Goal: Information Seeking & Learning: Learn about a topic

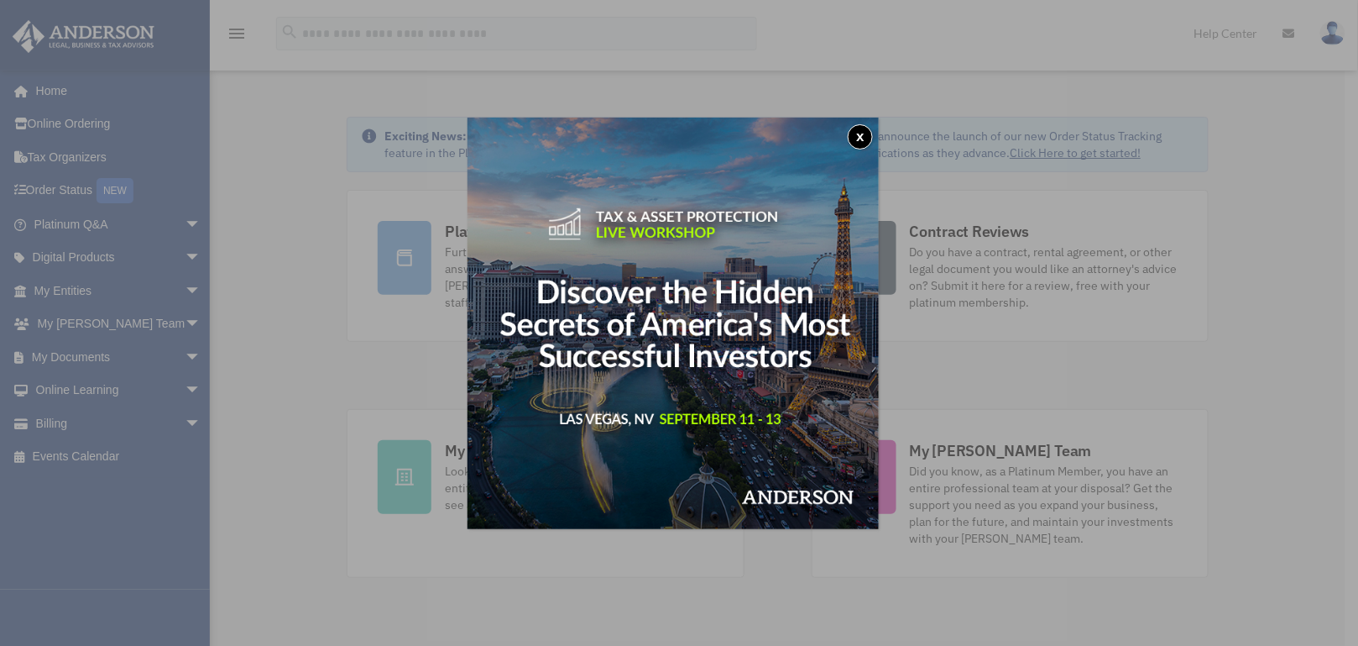
click at [856, 135] on button "x" at bounding box center [860, 136] width 25 height 25
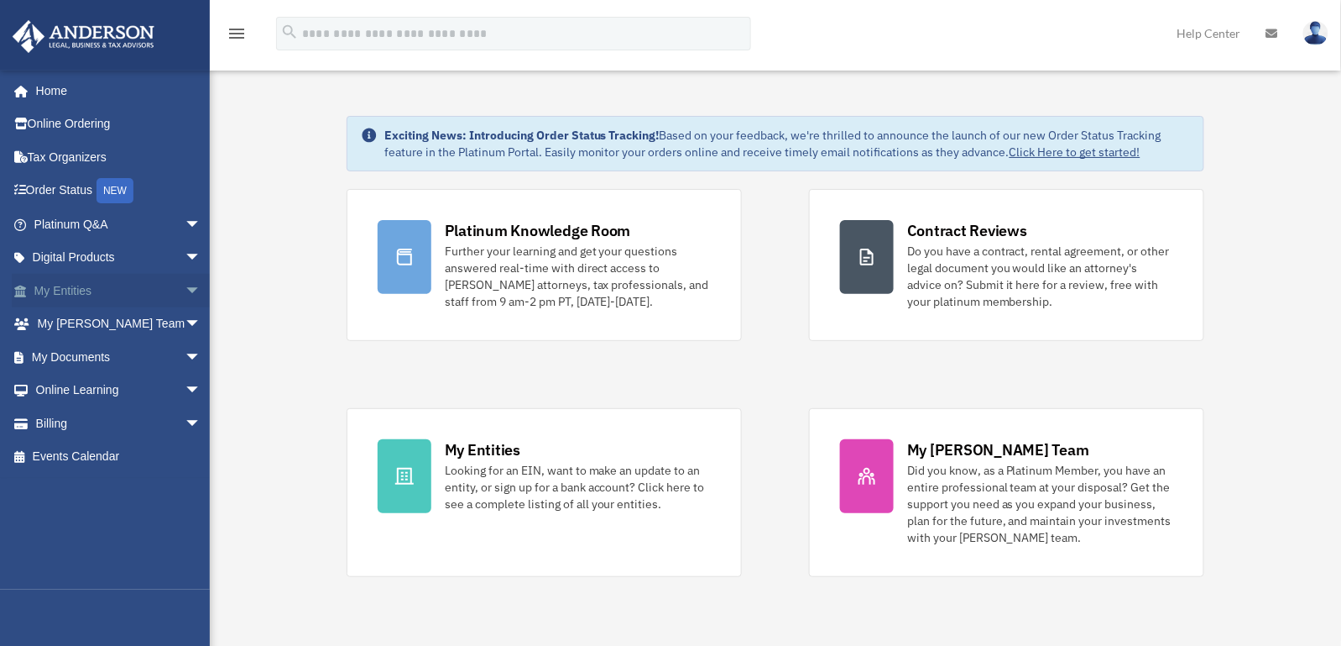
click at [85, 290] on link "My Entities arrow_drop_down" at bounding box center [119, 291] width 215 height 34
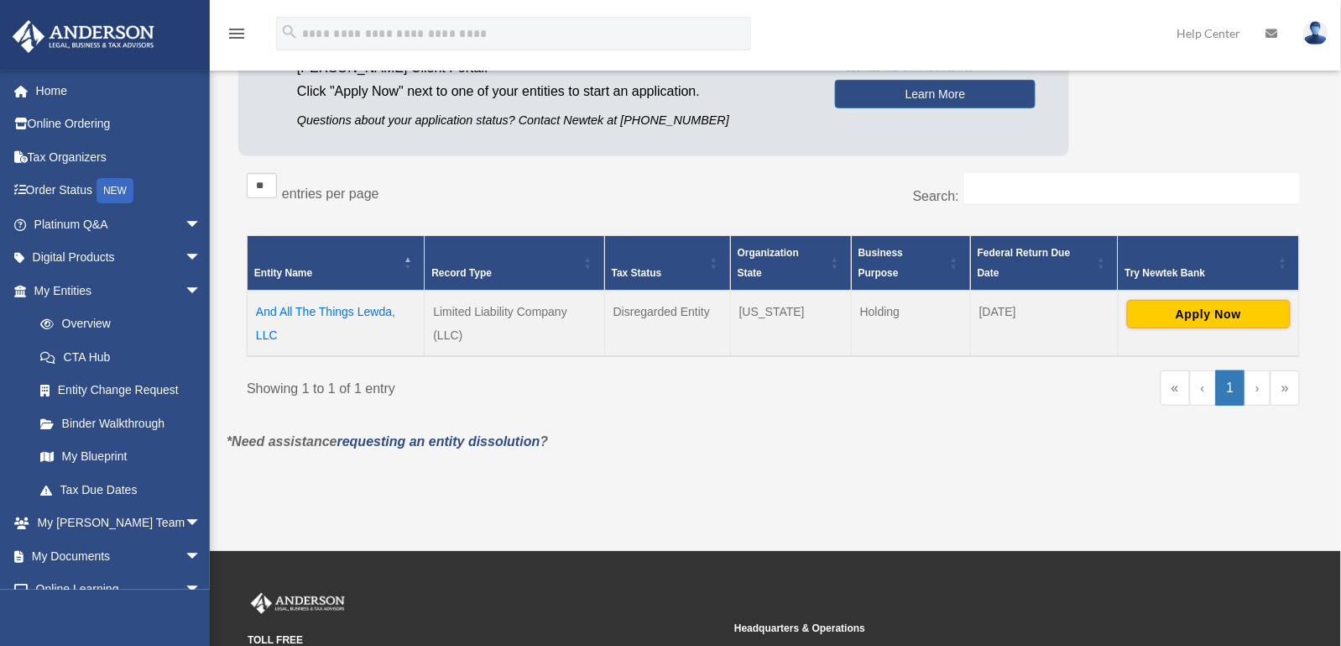
scroll to position [223, 0]
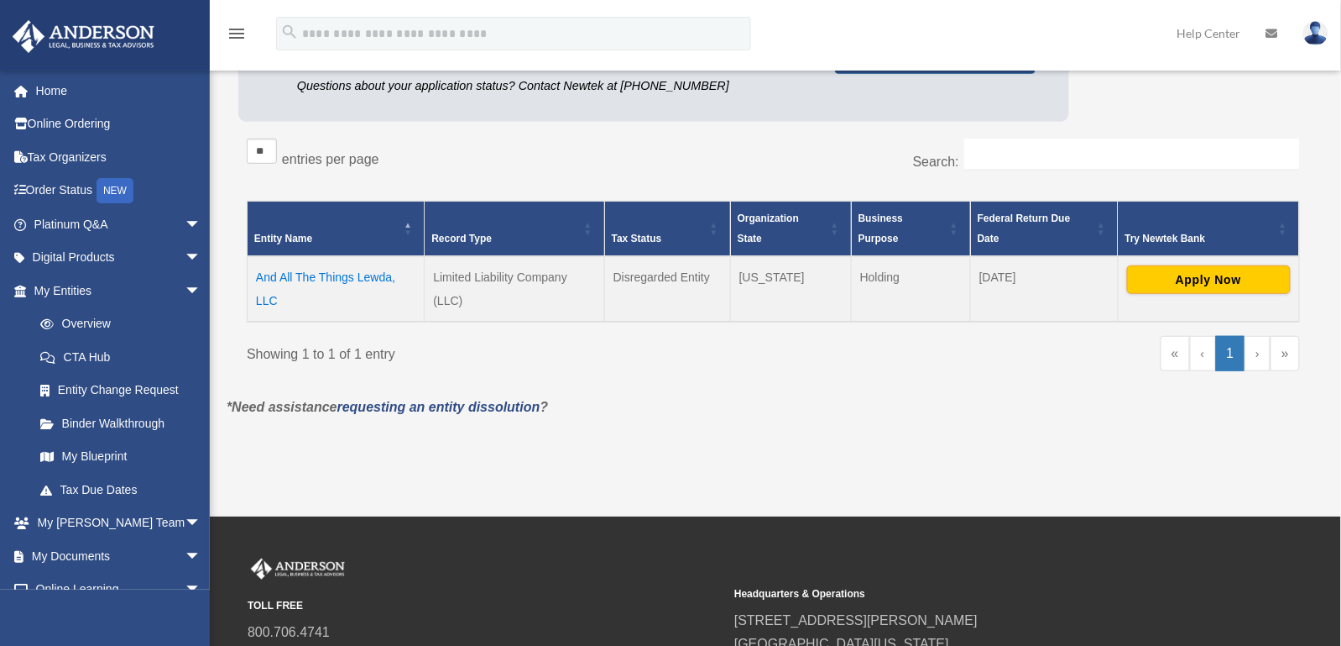
click at [266, 283] on td "And All The Things Lewda, LLC" at bounding box center [336, 288] width 177 height 65
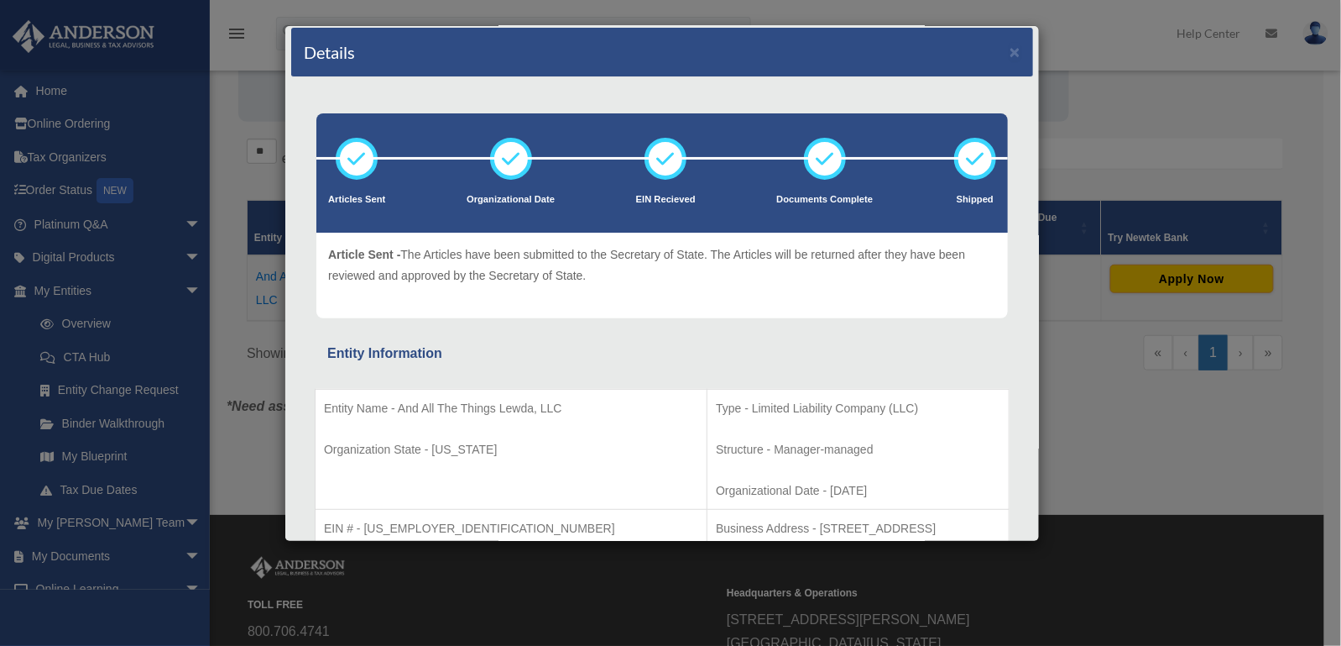
scroll to position [0, 0]
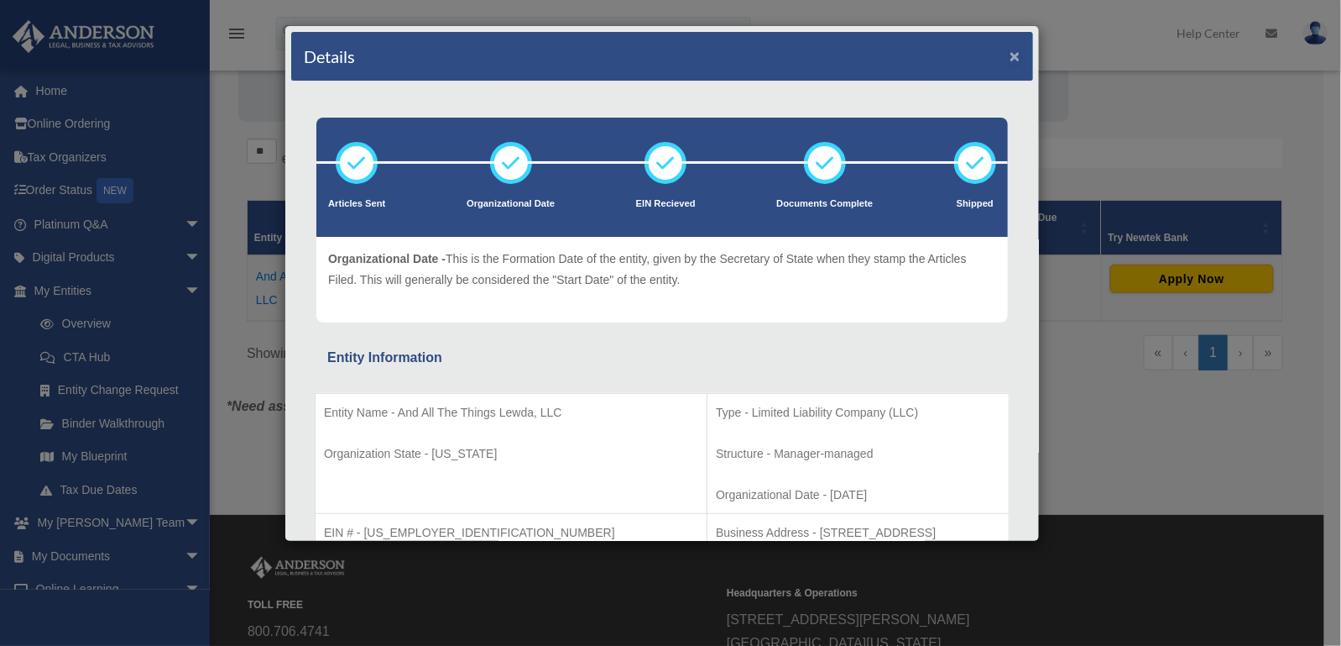
click at [1010, 52] on button "×" at bounding box center [1015, 56] width 11 height 18
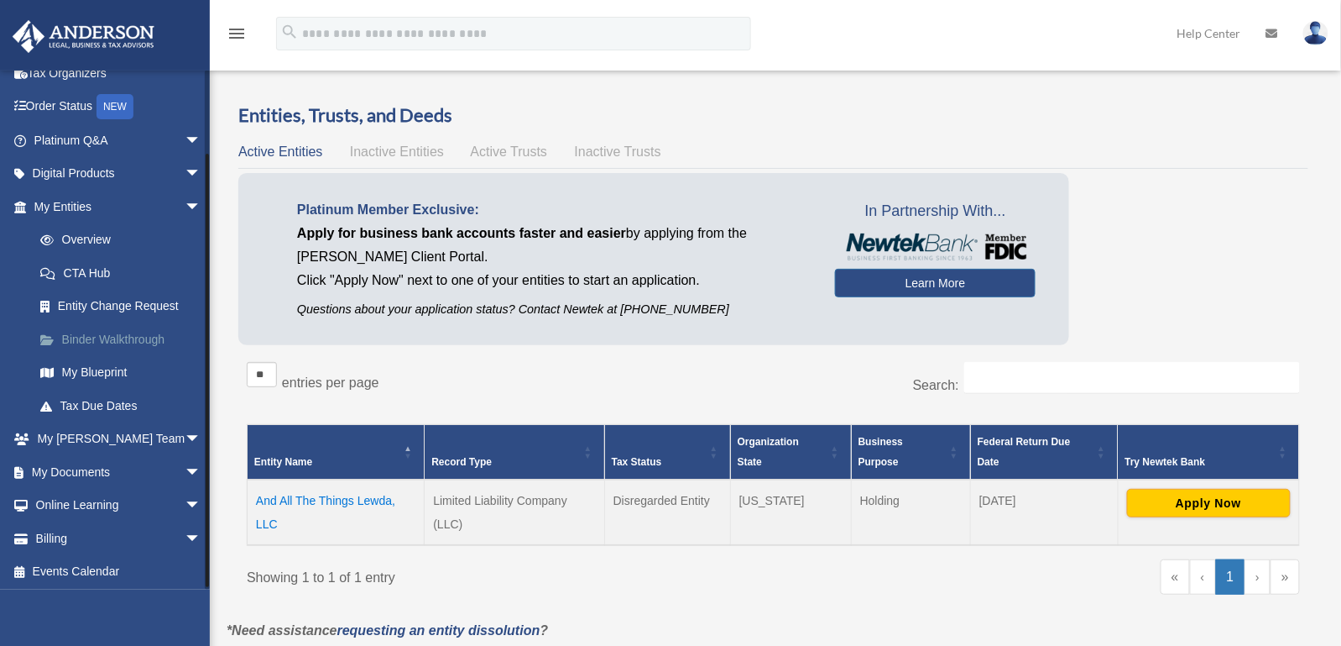
scroll to position [86, 0]
click at [47, 467] on link "My Documents arrow_drop_down" at bounding box center [119, 470] width 215 height 34
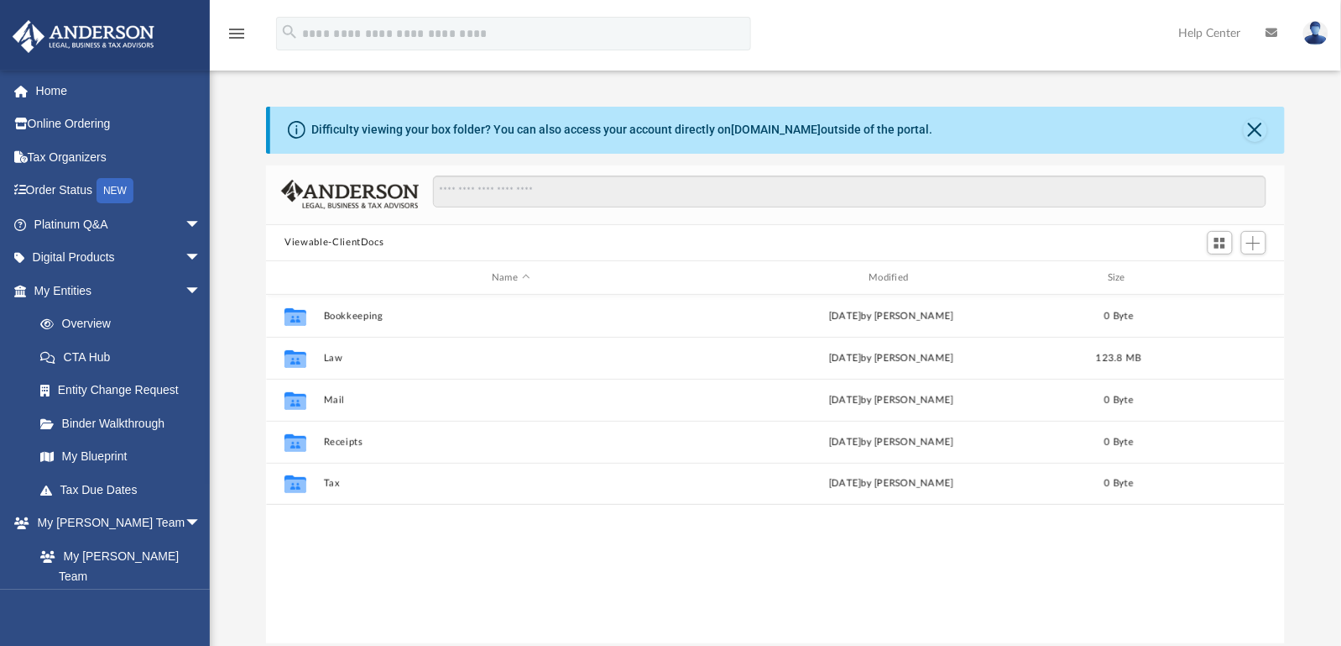
scroll to position [364, 1002]
click at [119, 415] on link "Binder Walkthrough" at bounding box center [125, 423] width 203 height 34
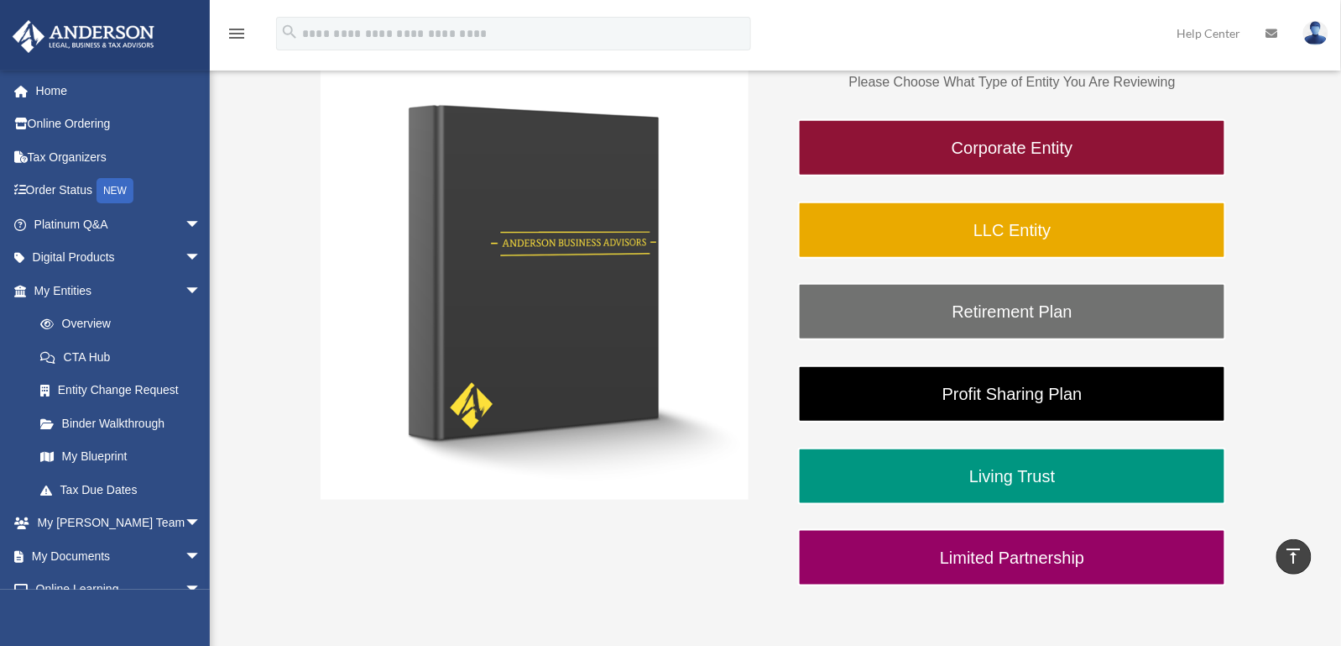
scroll to position [223, 0]
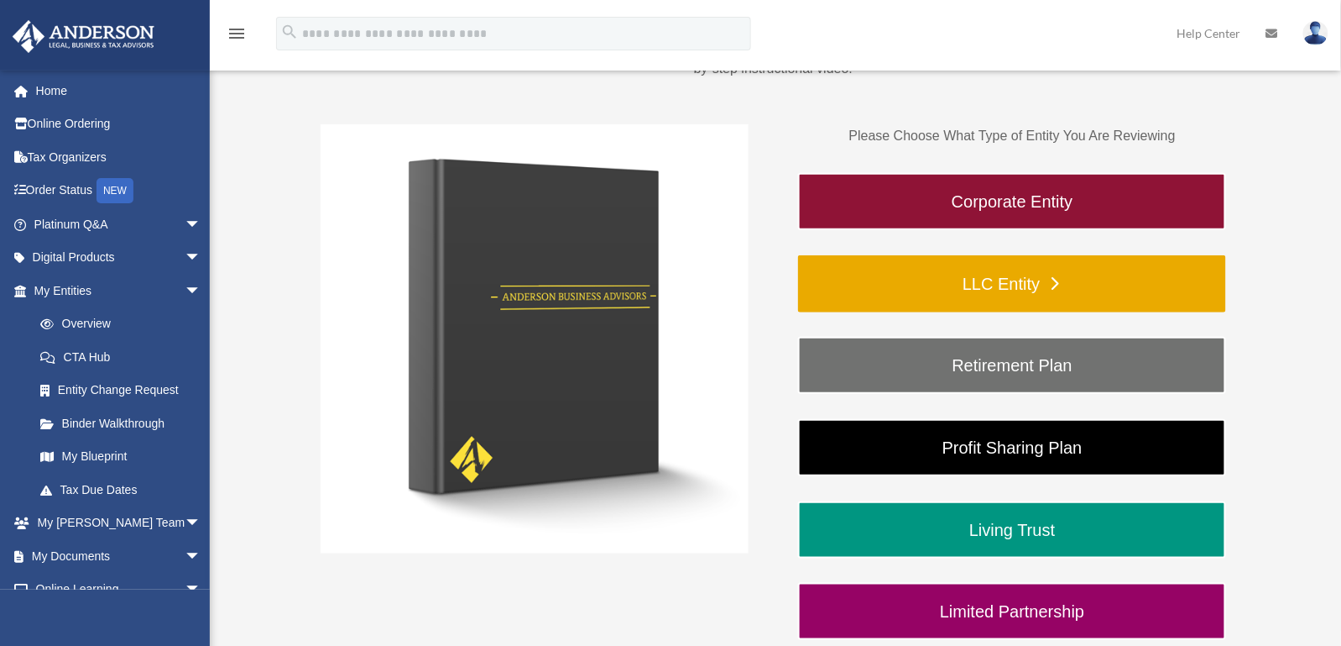
click at [1008, 272] on link "LLC Entity" at bounding box center [1012, 283] width 428 height 57
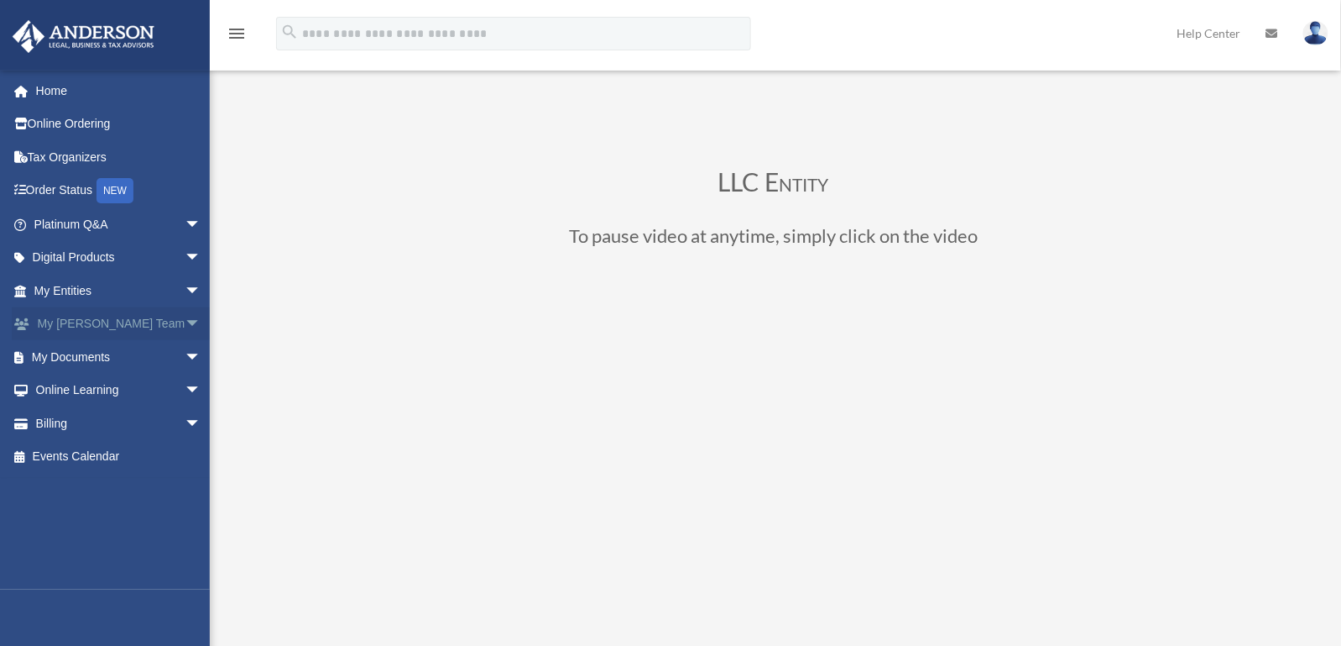
click at [185, 317] on span "arrow_drop_down" at bounding box center [202, 324] width 34 height 34
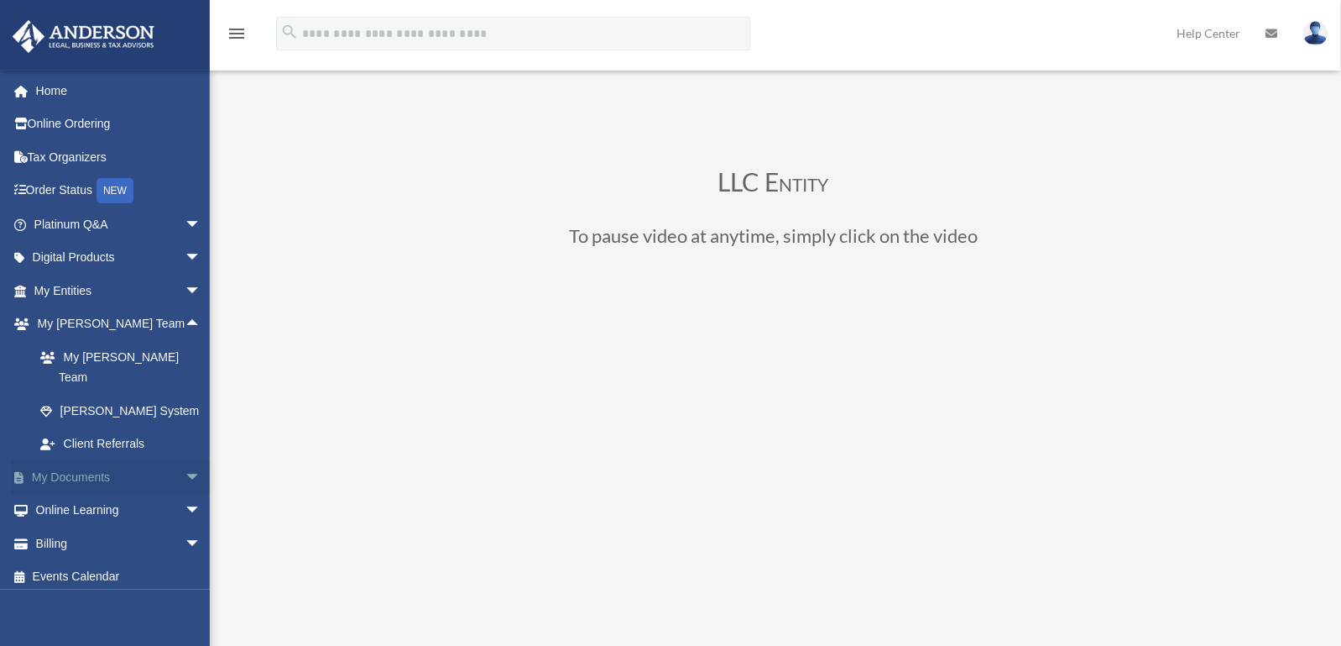
click at [185, 460] on span "arrow_drop_down" at bounding box center [202, 477] width 34 height 34
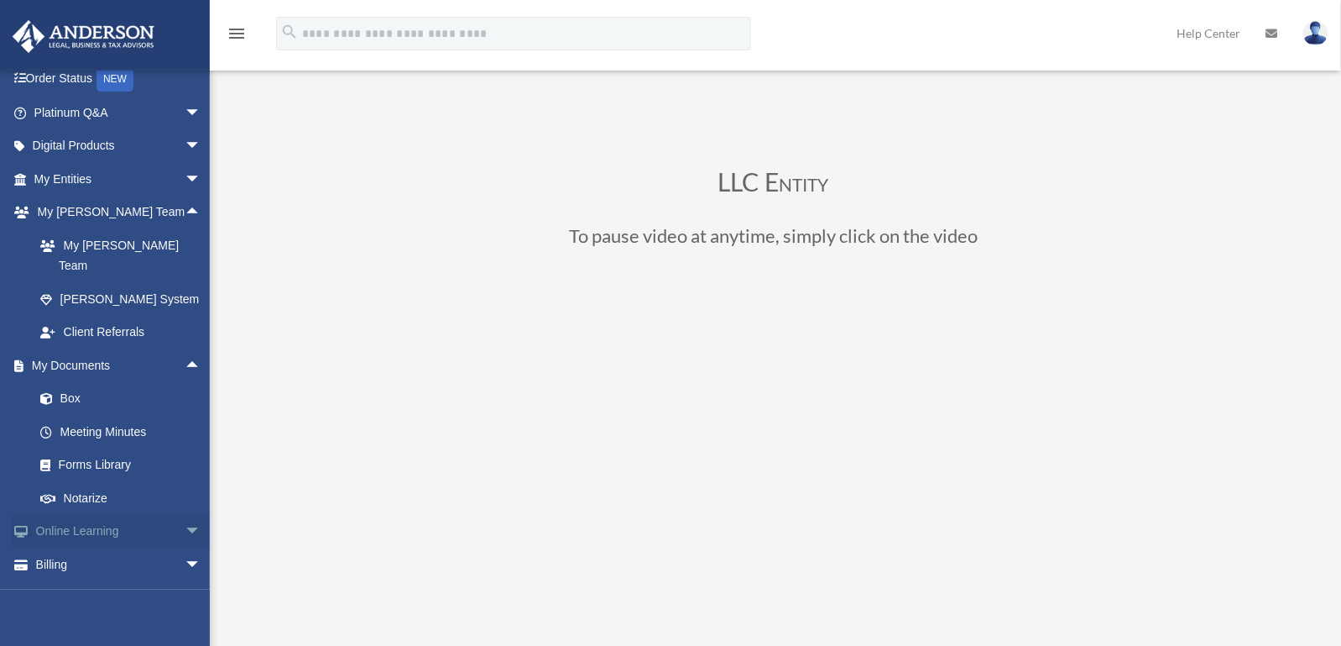
click at [185, 515] on span "arrow_drop_down" at bounding box center [202, 532] width 34 height 34
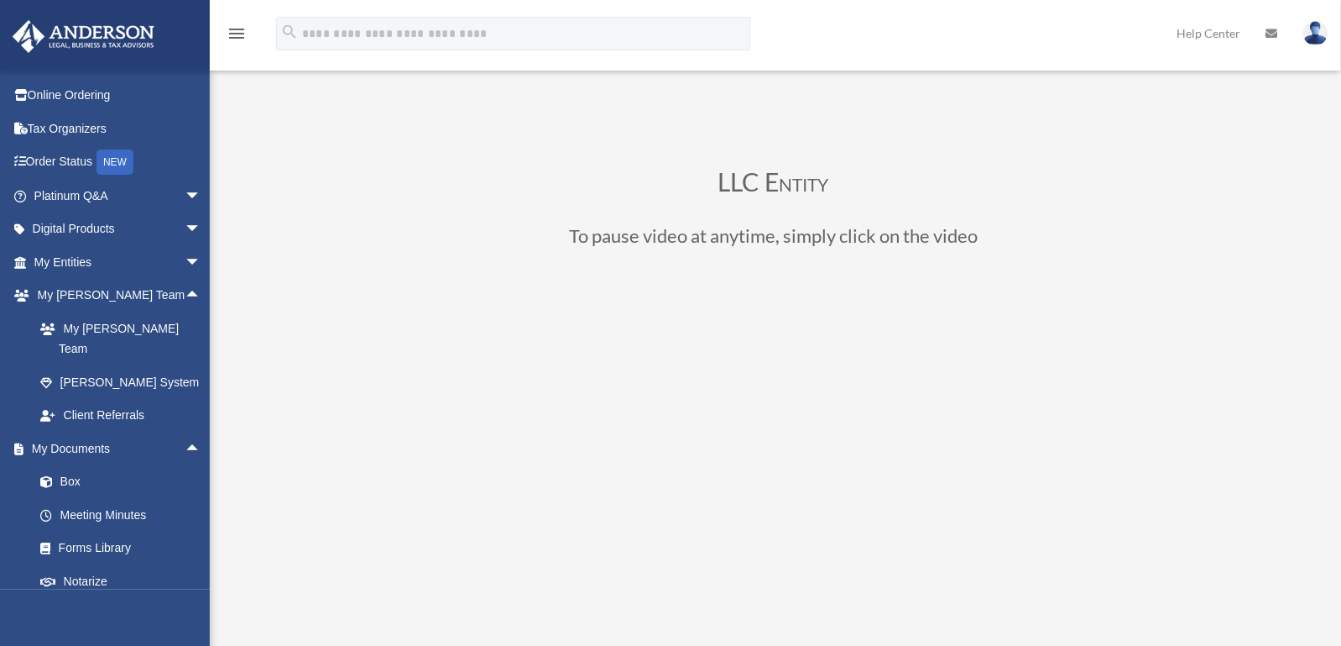
scroll to position [0, 0]
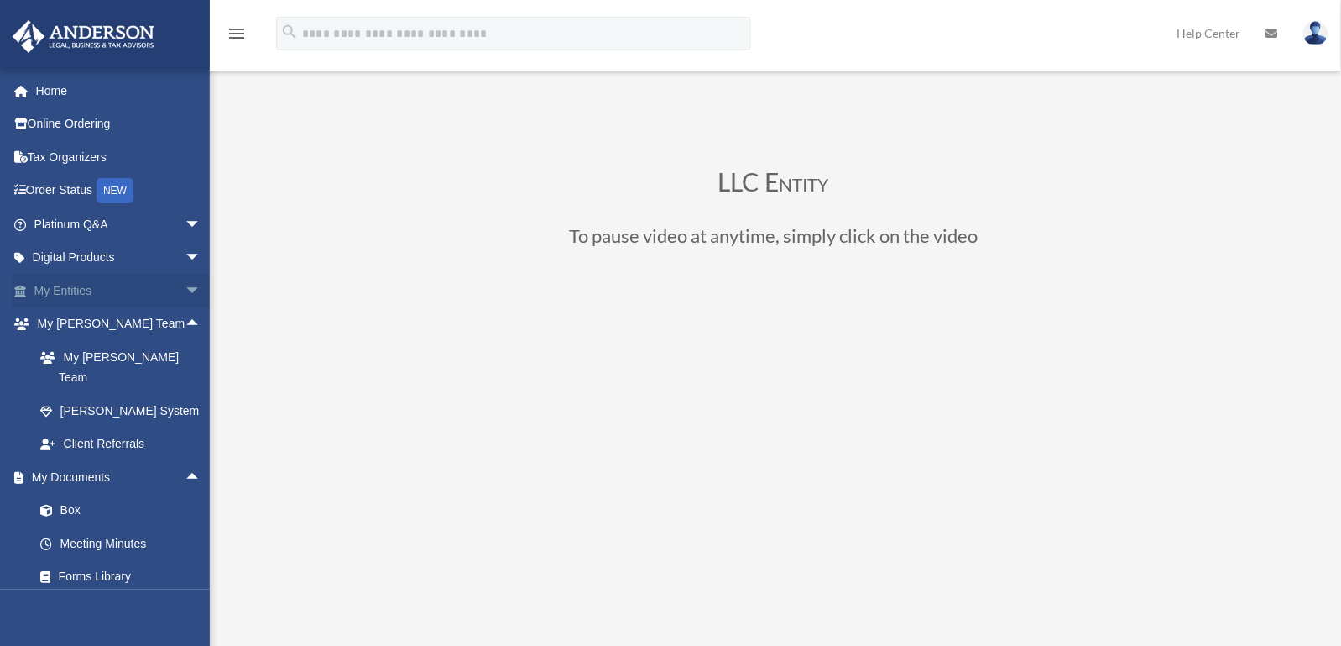
click at [185, 290] on span "arrow_drop_down" at bounding box center [202, 291] width 34 height 34
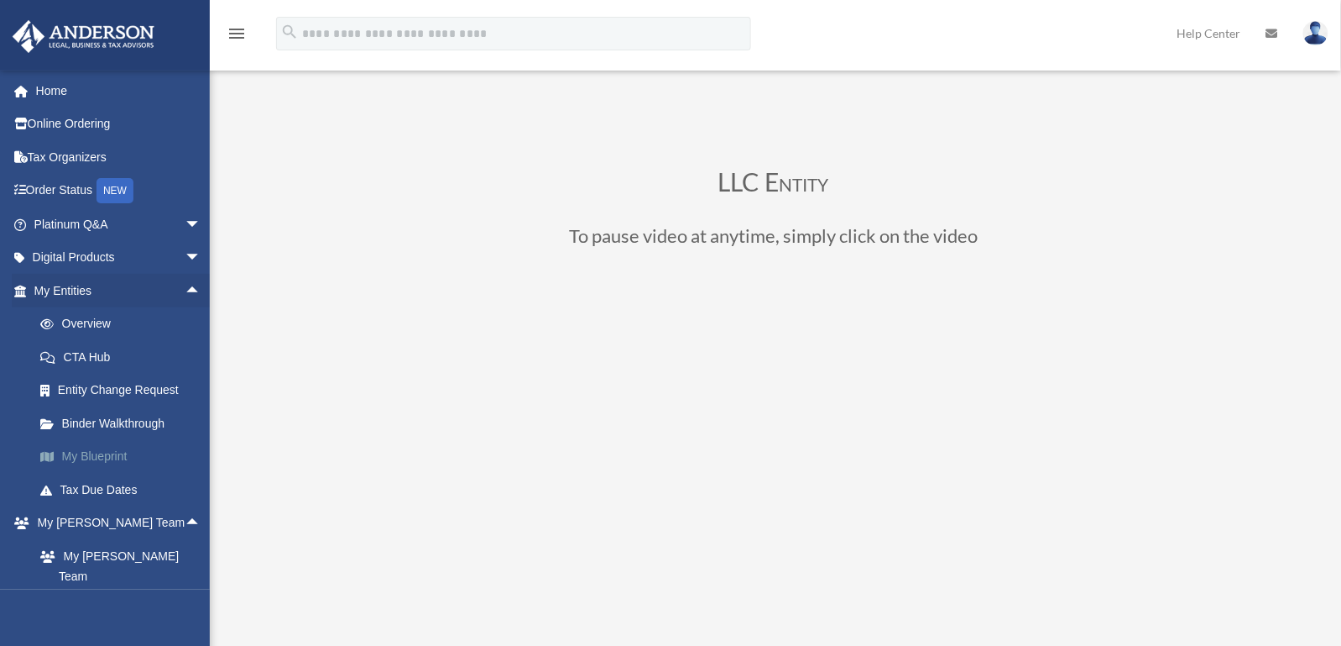
click at [112, 455] on link "My Blueprint" at bounding box center [125, 457] width 203 height 34
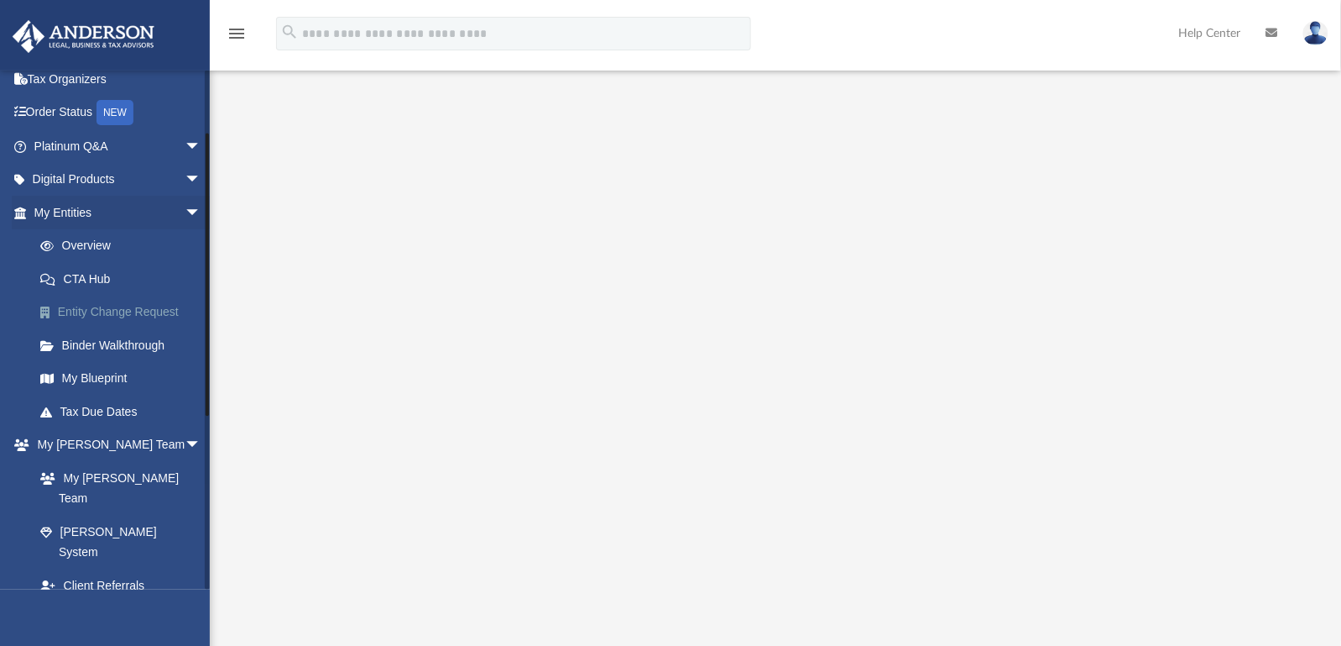
scroll to position [112, 0]
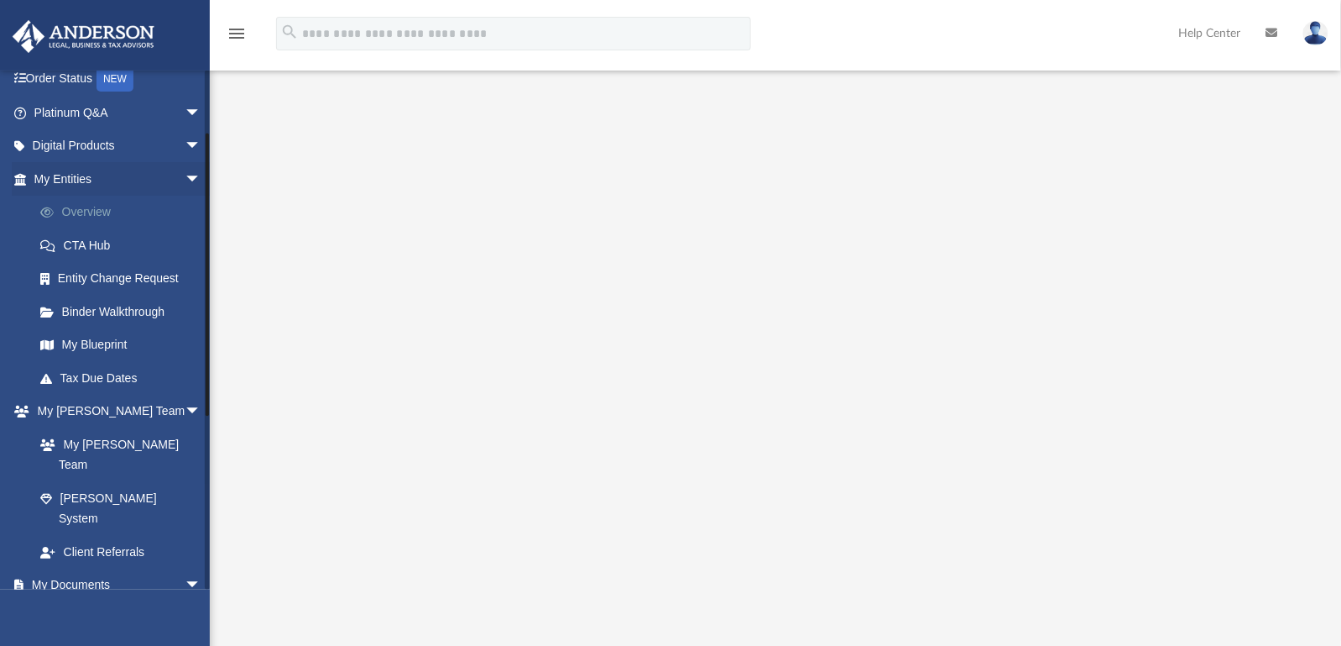
click at [68, 209] on link "Overview" at bounding box center [125, 213] width 203 height 34
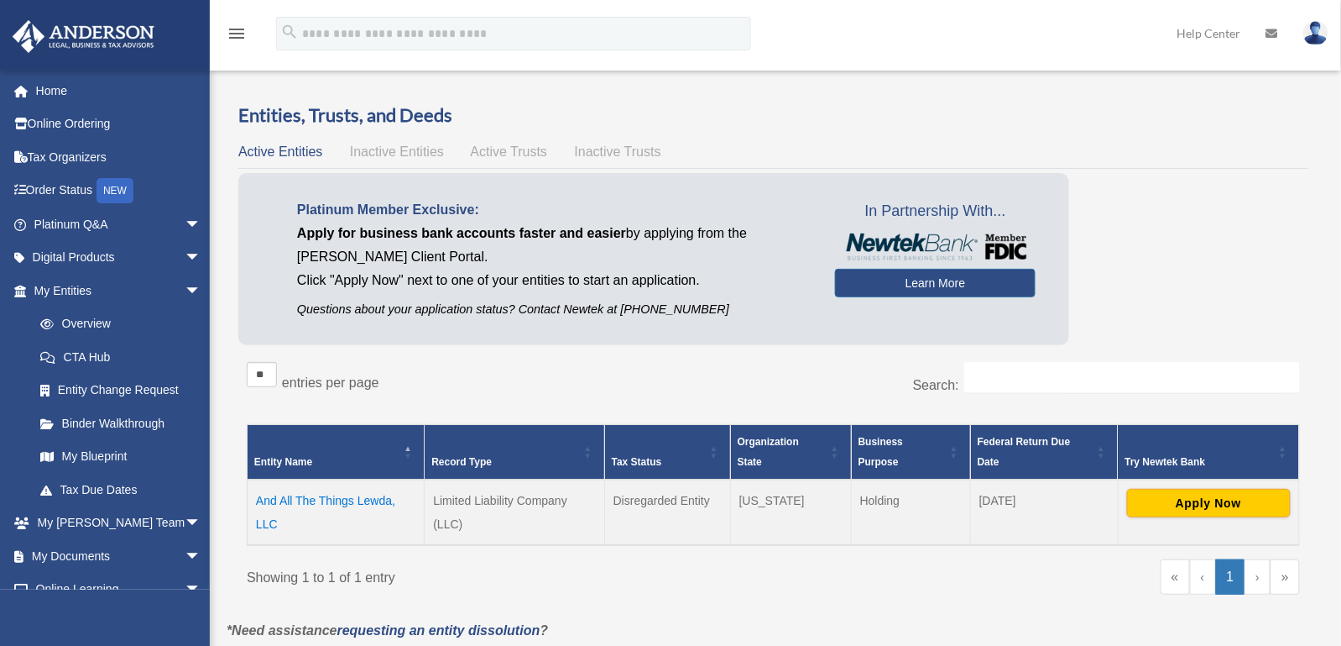
click at [379, 149] on span "Inactive Entities" at bounding box center [397, 151] width 94 height 14
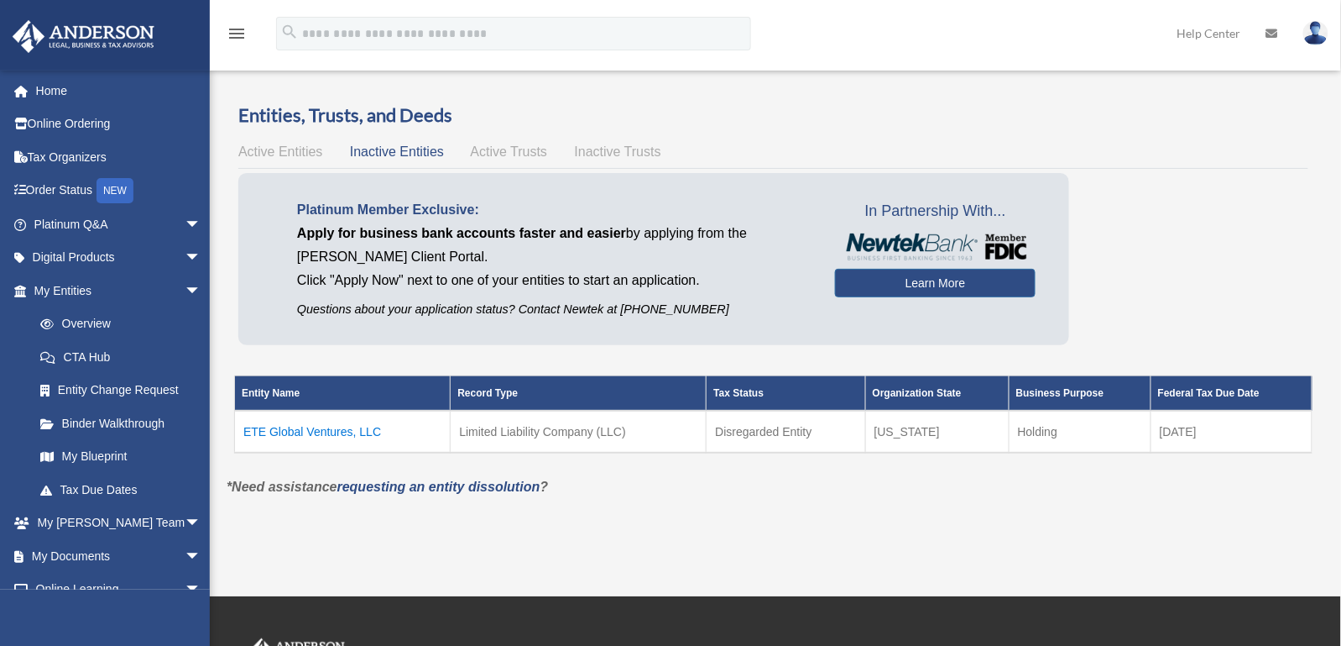
click at [287, 149] on span "Active Entities" at bounding box center [280, 151] width 84 height 14
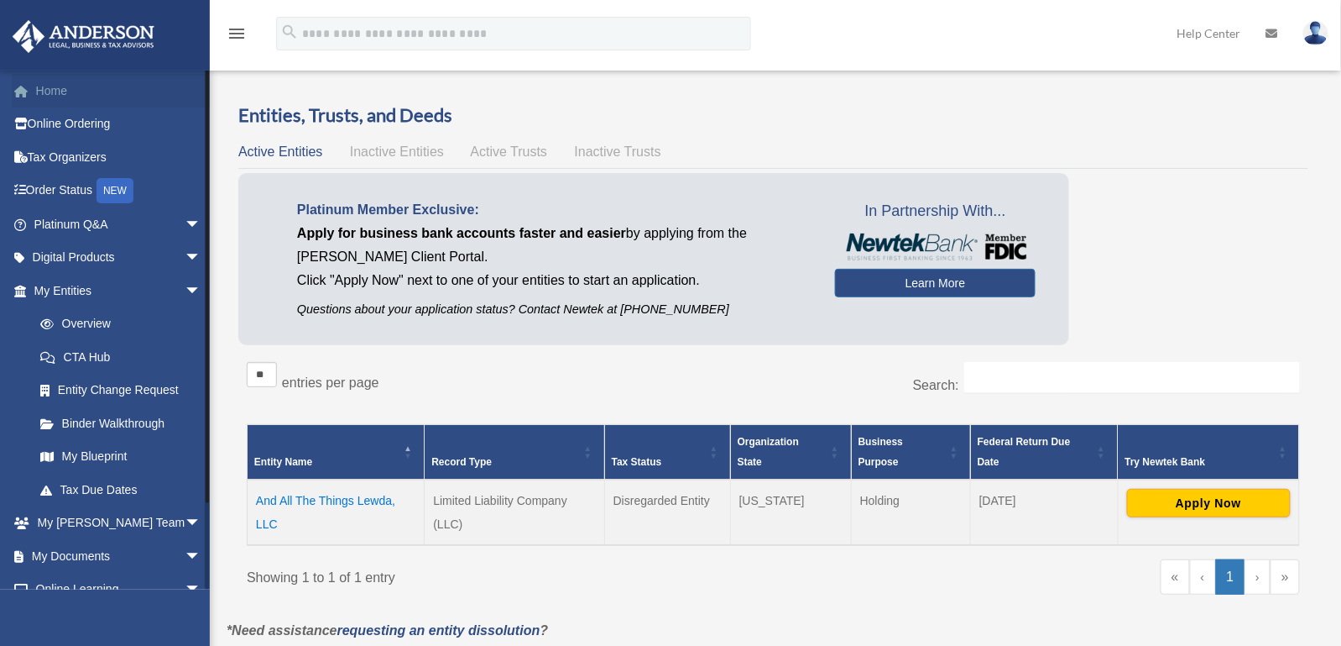
click at [55, 89] on link "Home" at bounding box center [119, 91] width 215 height 34
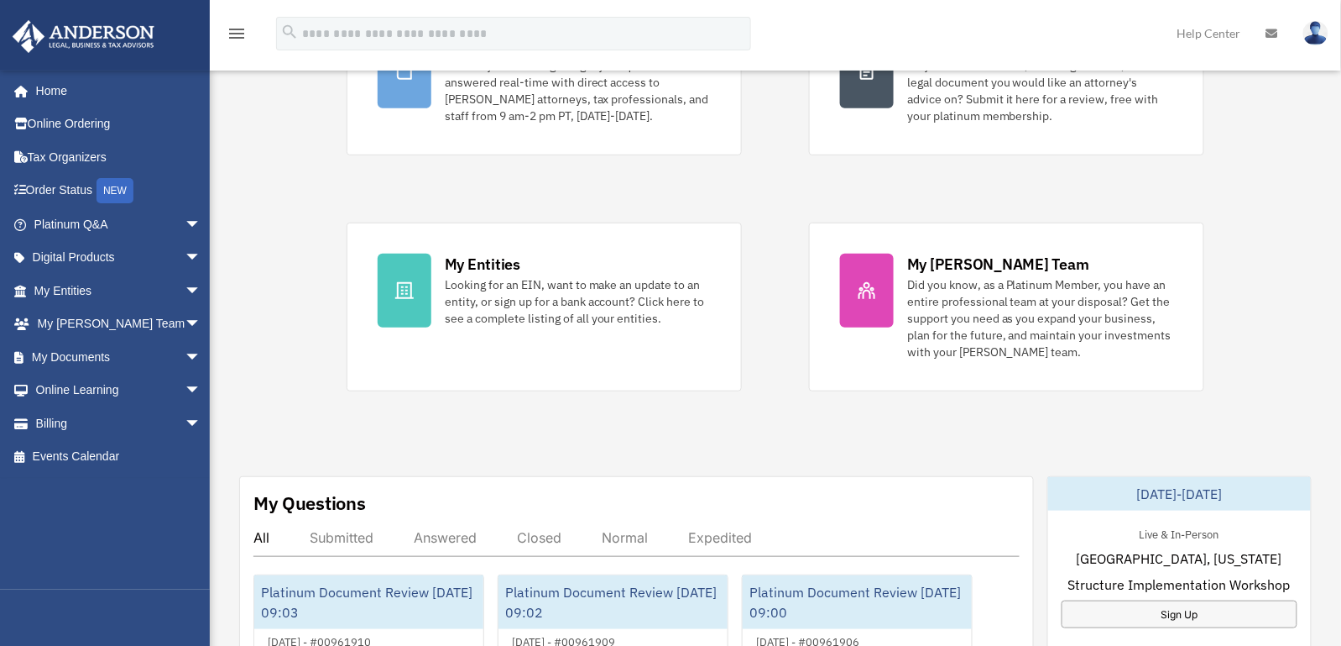
scroll to position [223, 0]
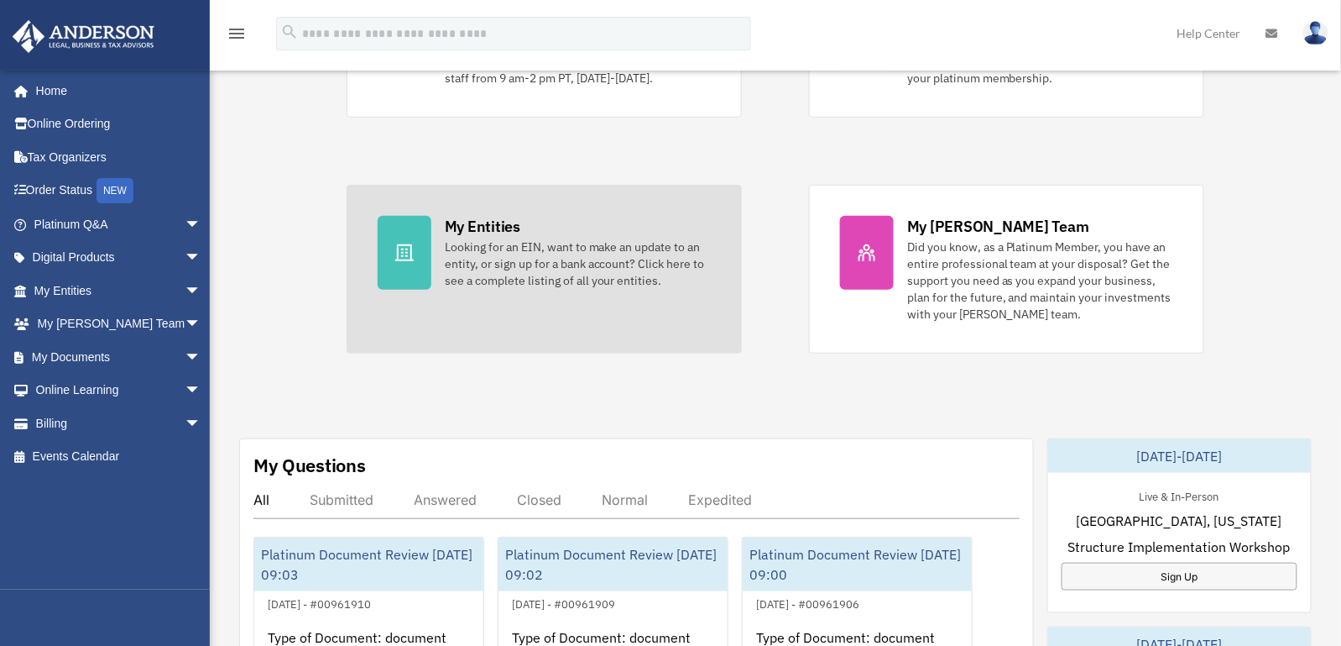
click at [531, 263] on div "Looking for an EIN, want to make an update to an entity, or sign up for a bank …" at bounding box center [578, 263] width 266 height 50
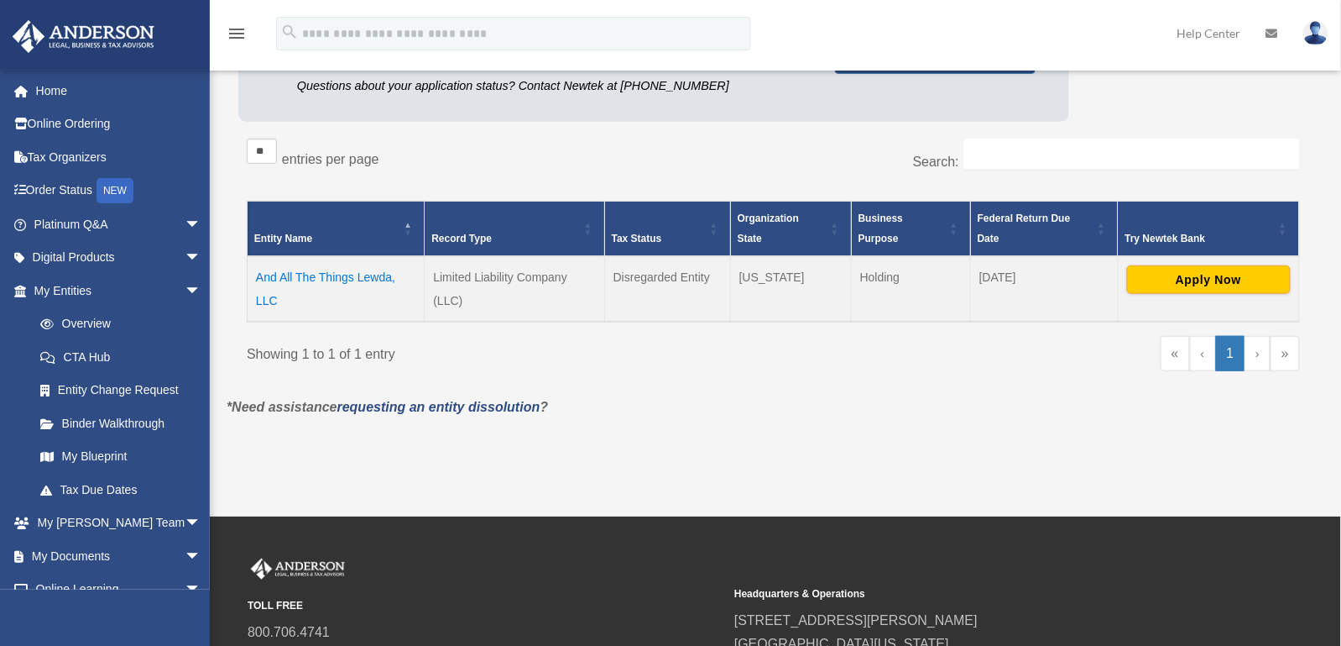
scroll to position [222, 0]
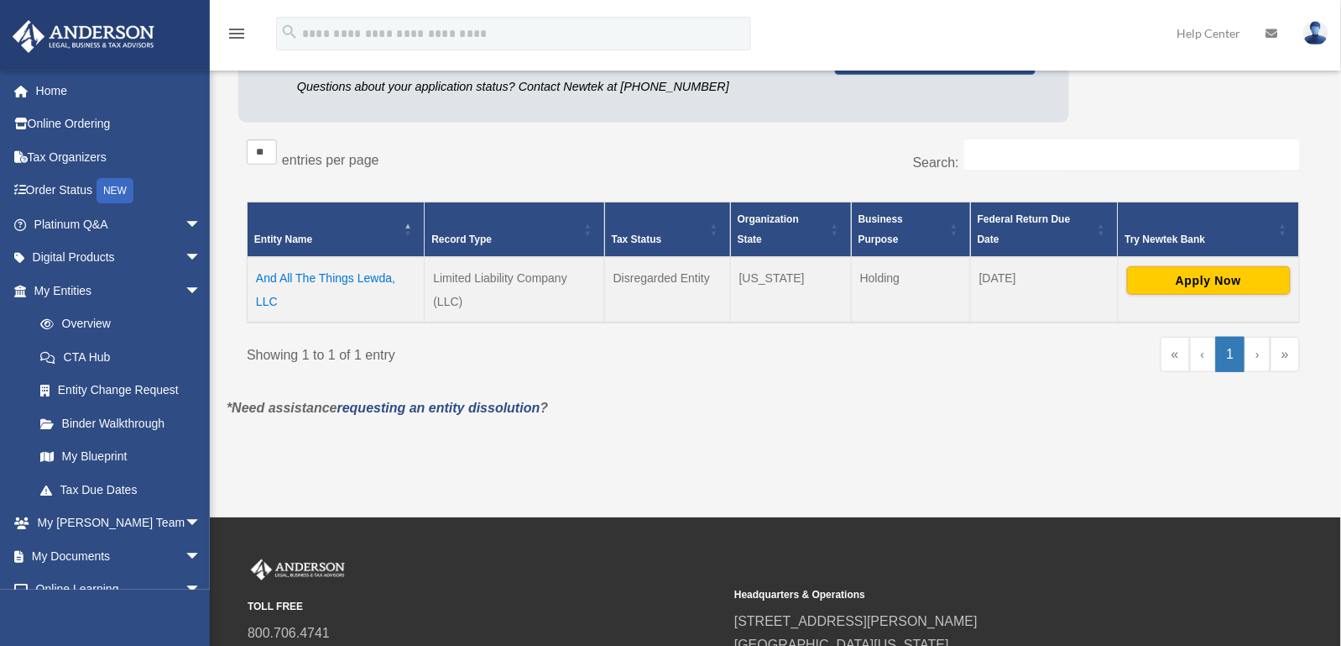
click at [320, 272] on td "And All The Things Lewda, LLC" at bounding box center [336, 289] width 177 height 65
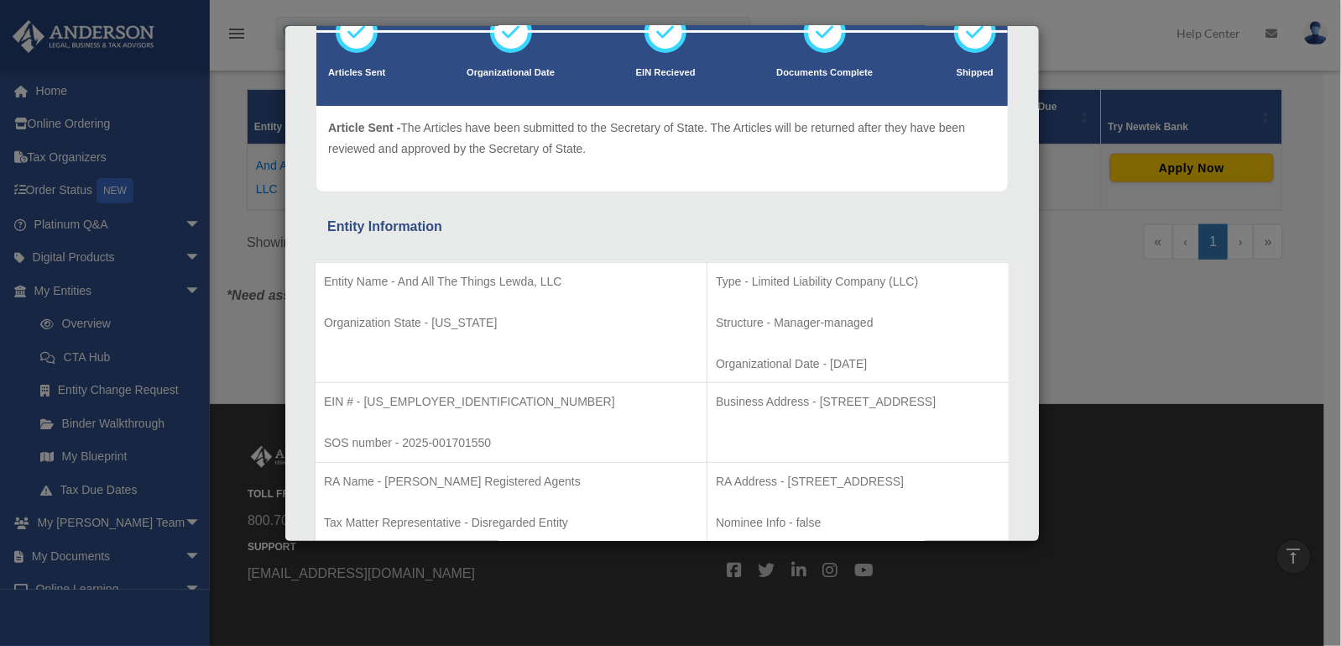
scroll to position [0, 0]
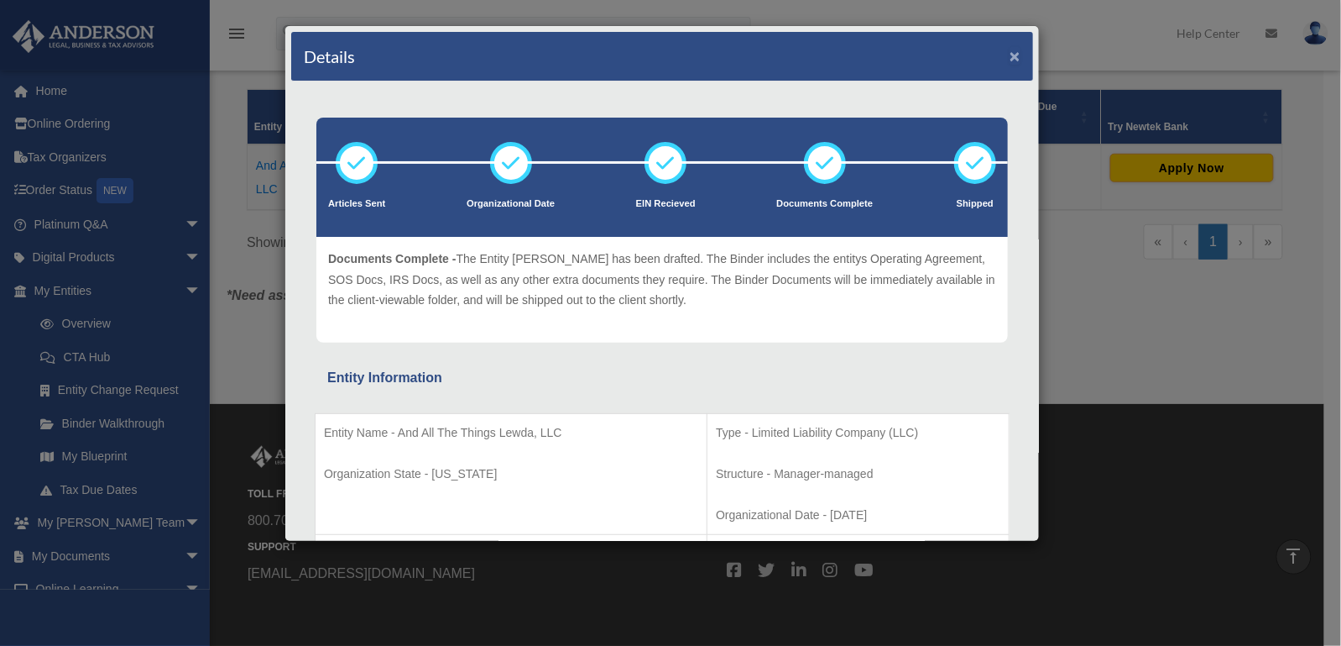
click at [1010, 64] on button "×" at bounding box center [1015, 56] width 11 height 18
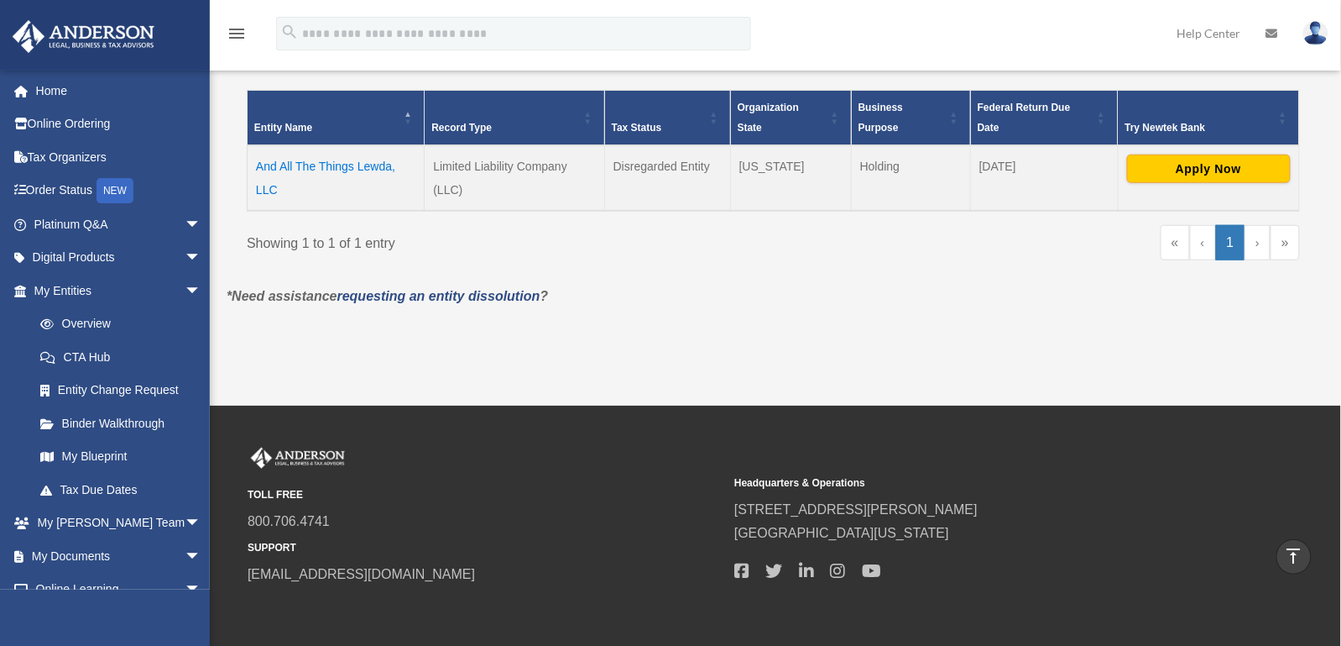
click at [1314, 38] on img at bounding box center [1316, 33] width 25 height 24
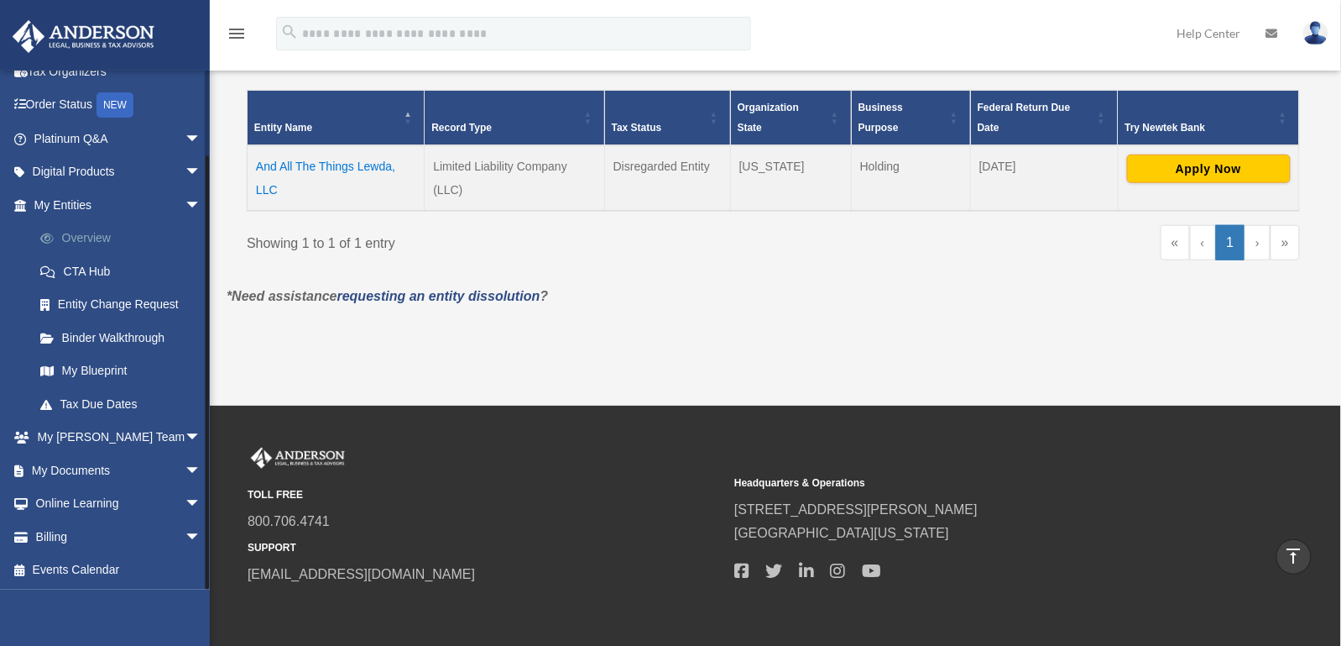
scroll to position [408, 0]
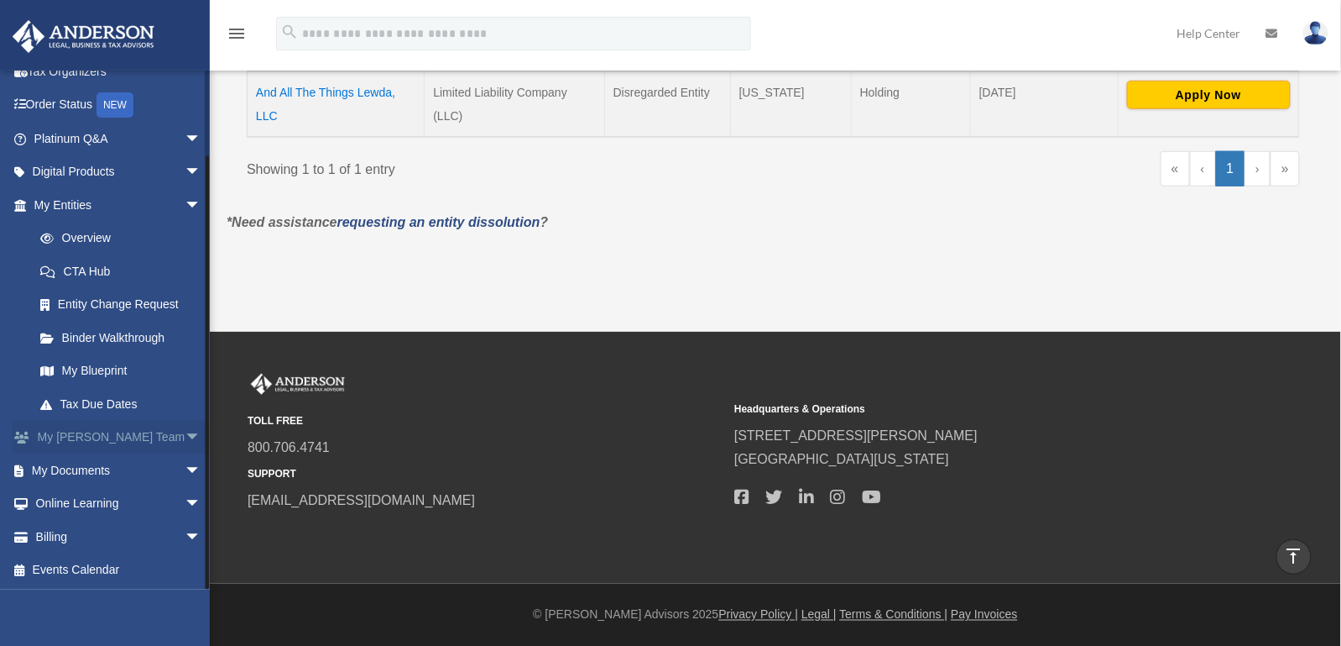
click at [185, 431] on span "arrow_drop_down" at bounding box center [202, 438] width 34 height 34
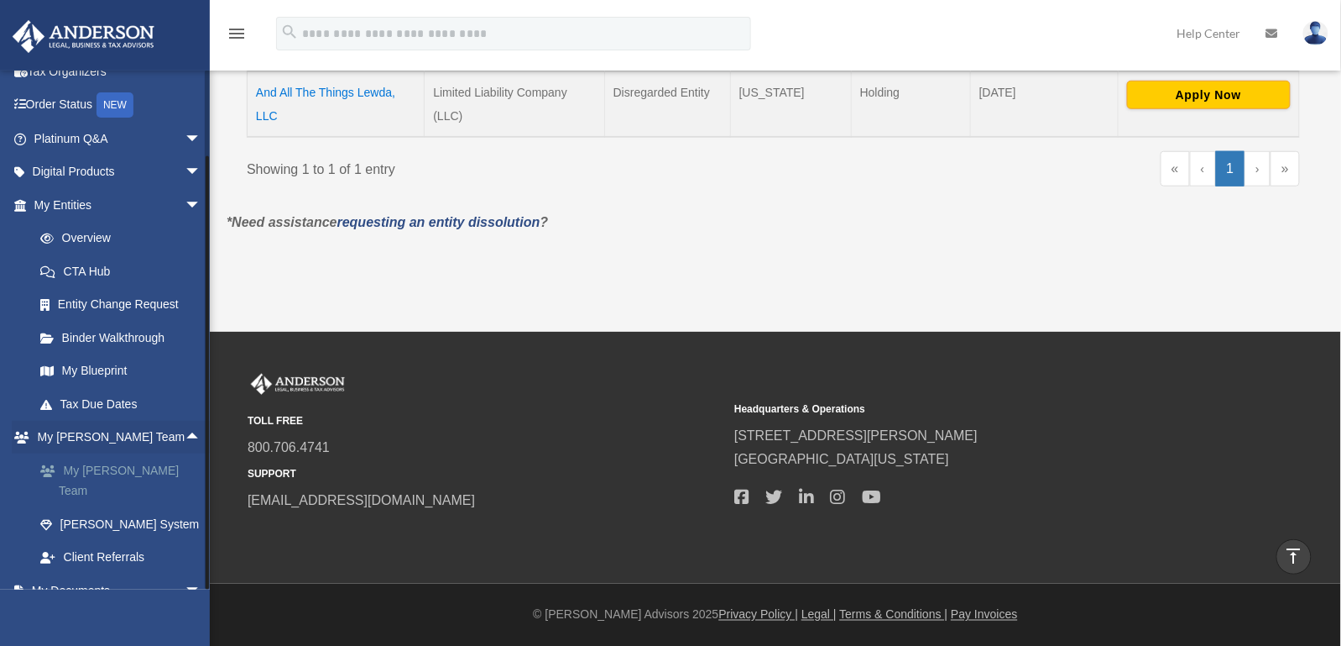
click at [143, 472] on link "My [PERSON_NAME] Team" at bounding box center [125, 480] width 203 height 54
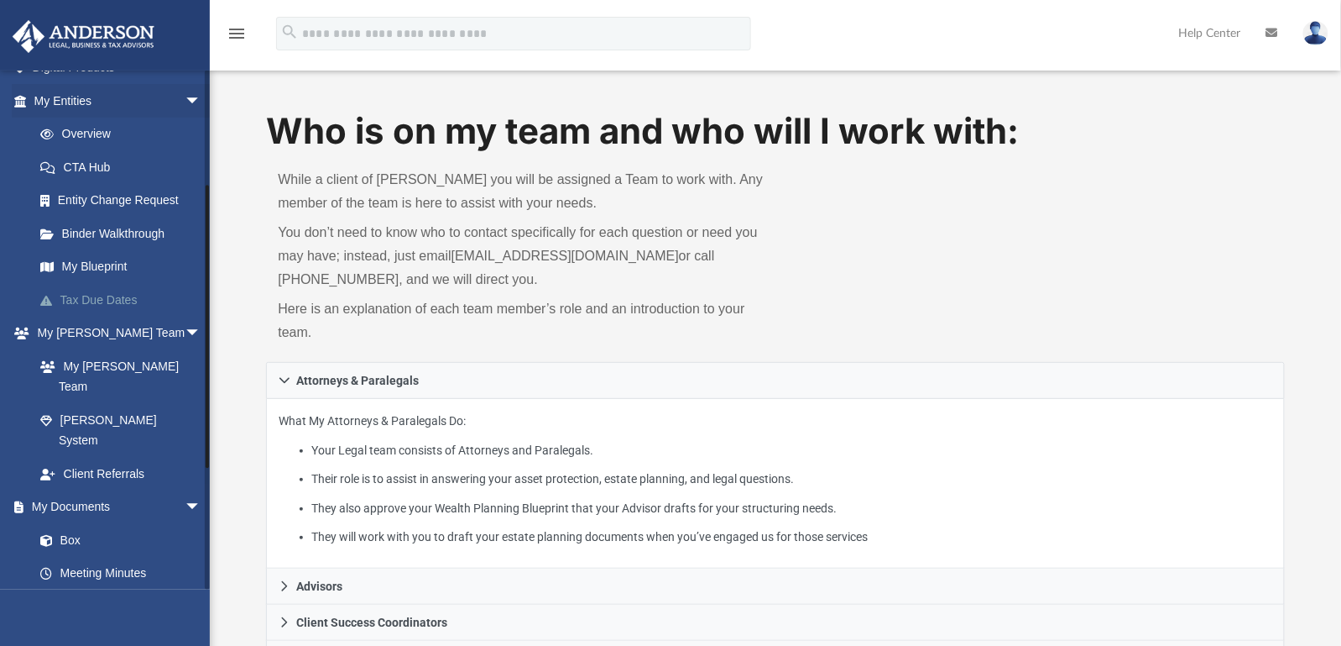
scroll to position [223, 0]
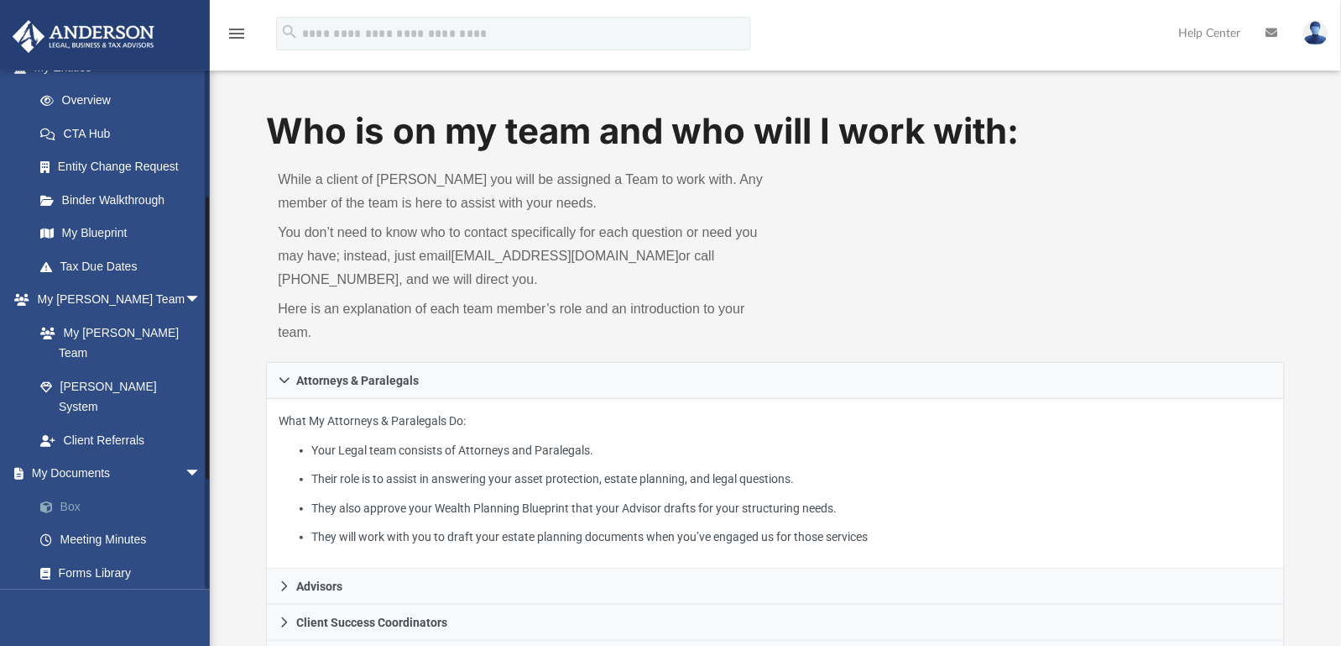
click at [64, 489] on link "Box" at bounding box center [125, 506] width 203 height 34
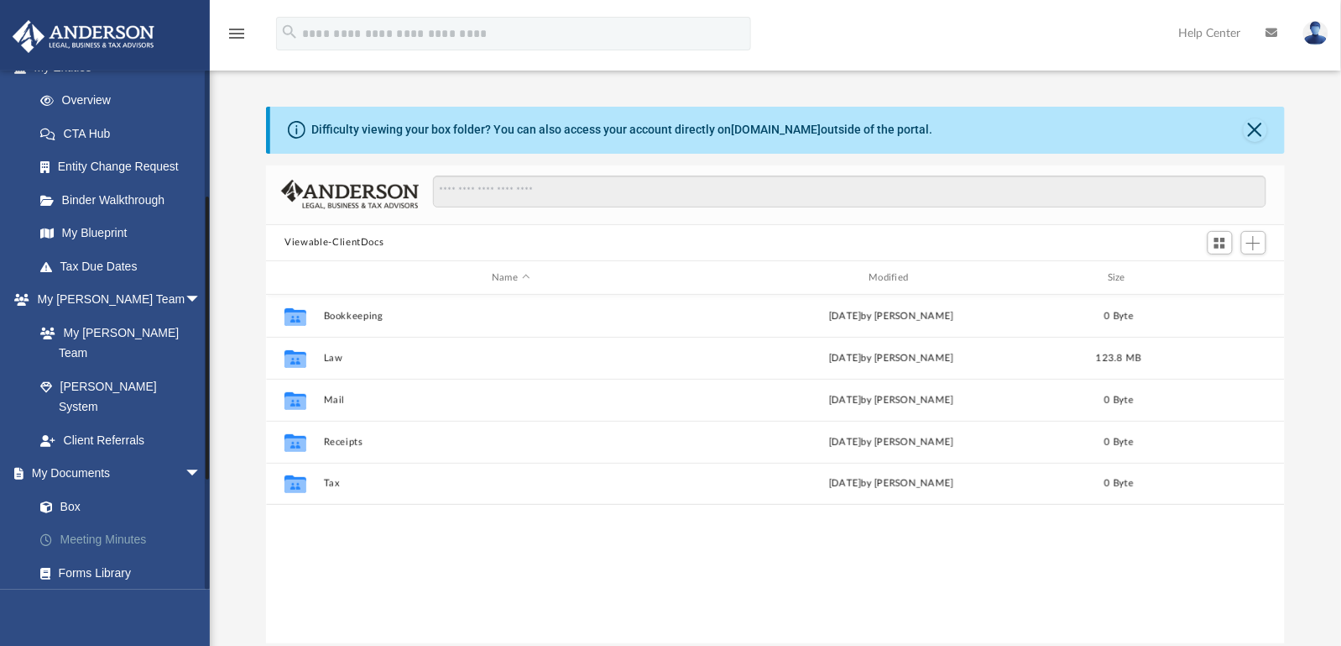
click at [82, 523] on link "Meeting Minutes" at bounding box center [125, 540] width 203 height 34
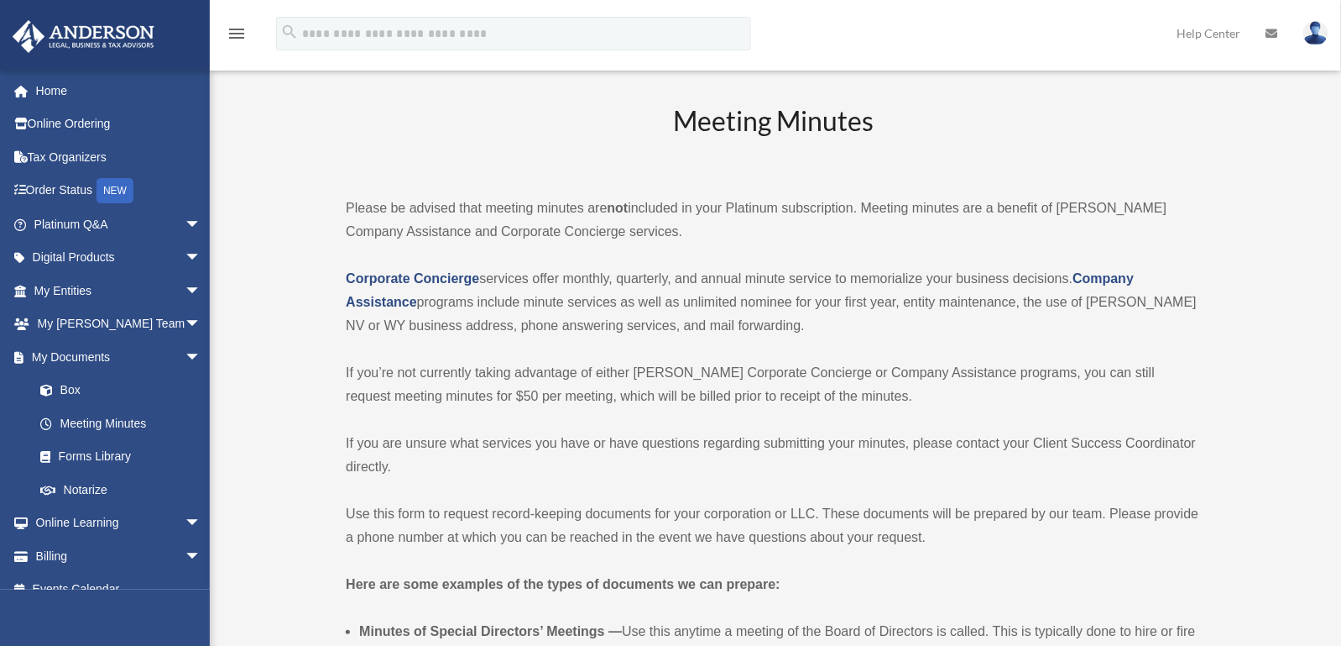
click at [243, 39] on icon "menu" at bounding box center [237, 34] width 20 height 20
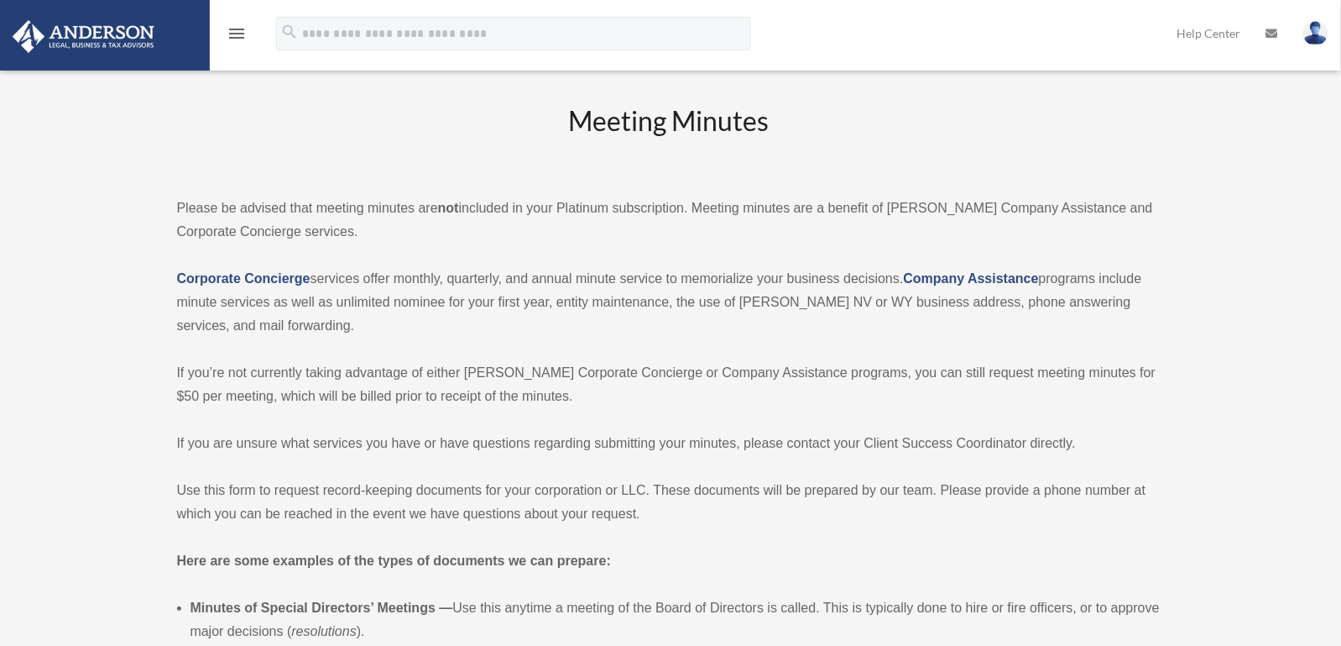
click at [243, 39] on icon "menu" at bounding box center [237, 34] width 20 height 20
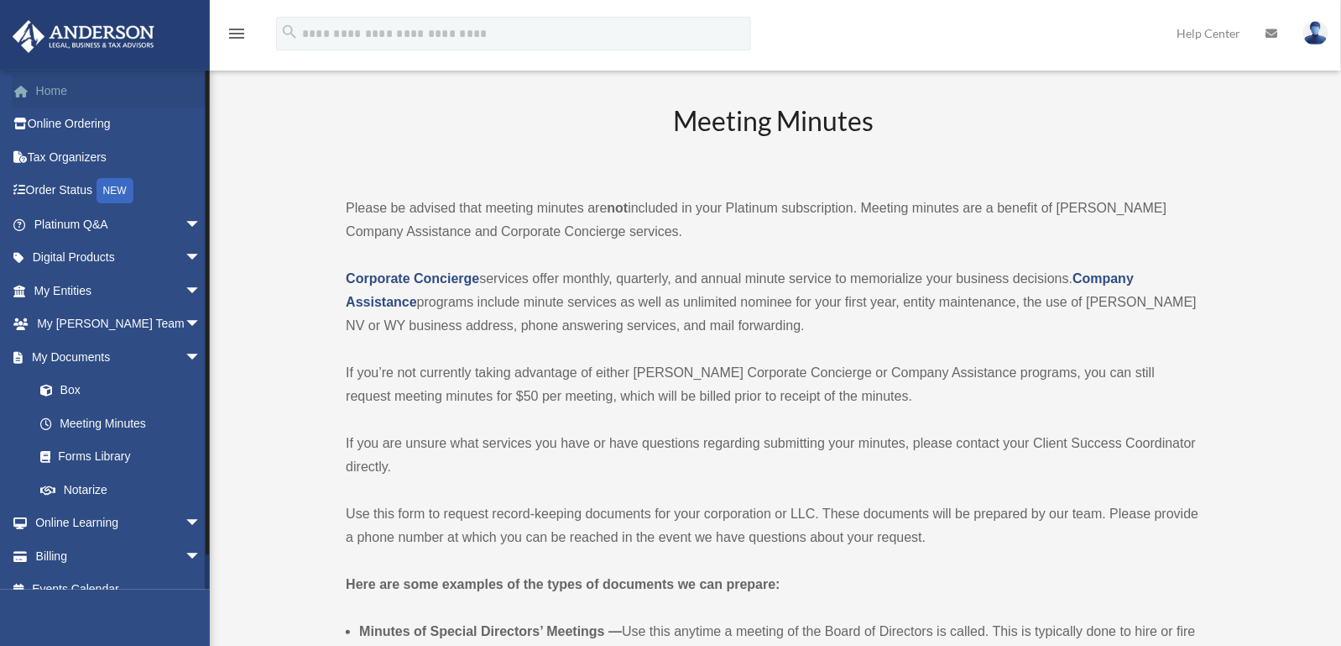
click at [54, 85] on link "Home" at bounding box center [119, 91] width 215 height 34
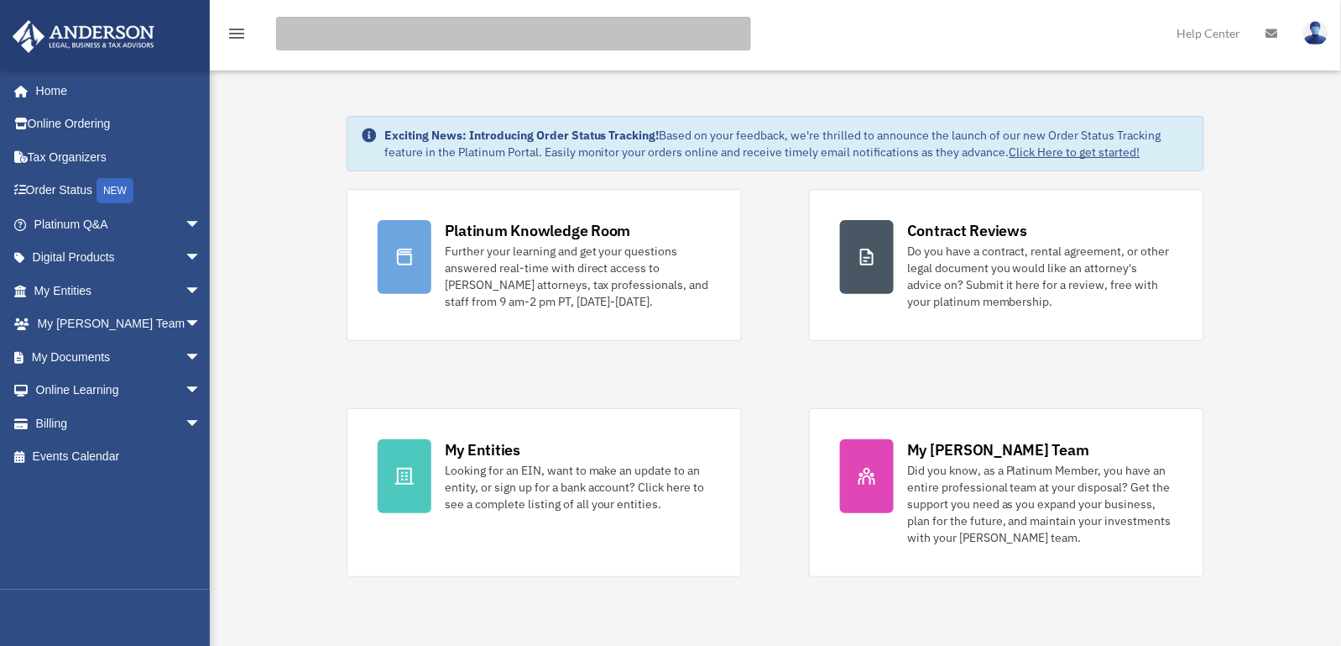
click at [334, 30] on input "search" at bounding box center [513, 34] width 475 height 34
type input "********"
